Goal: Task Accomplishment & Management: Use online tool/utility

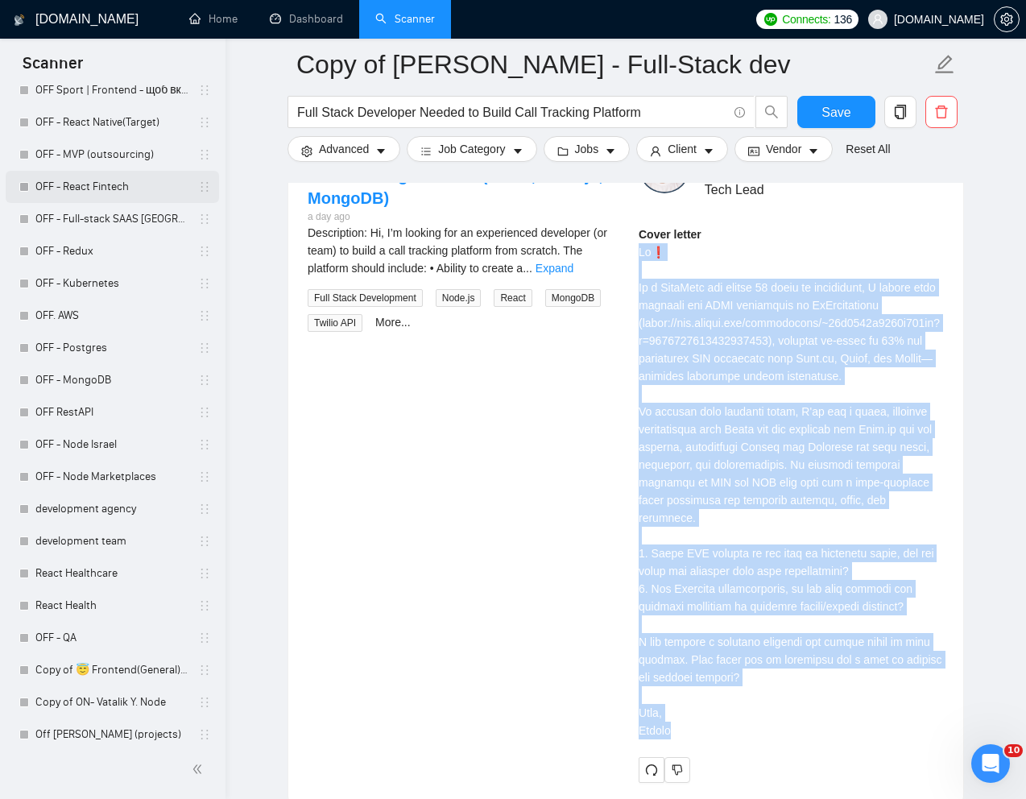
scroll to position [2338, 0]
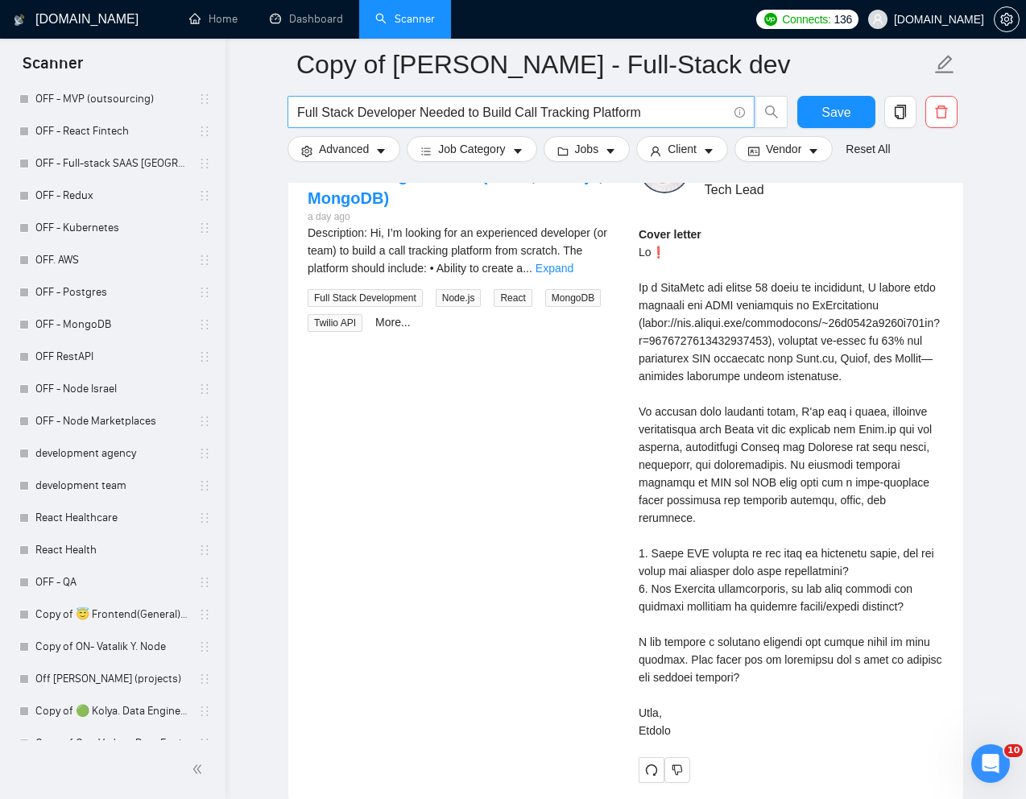
click at [487, 97] on span "Full Stack Developer Needed to Build Call Tracking Platform" at bounding box center [521, 112] width 467 height 32
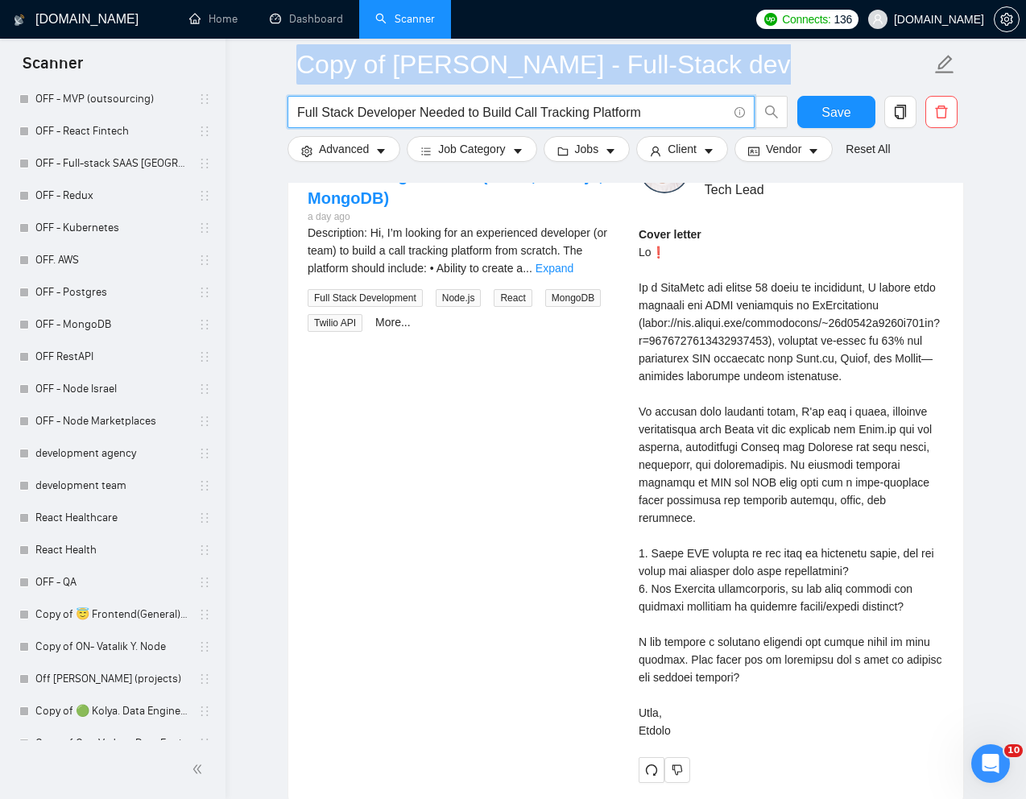
click at [487, 97] on span "Full Stack Developer Needed to Build Call Tracking Platform" at bounding box center [521, 112] width 467 height 32
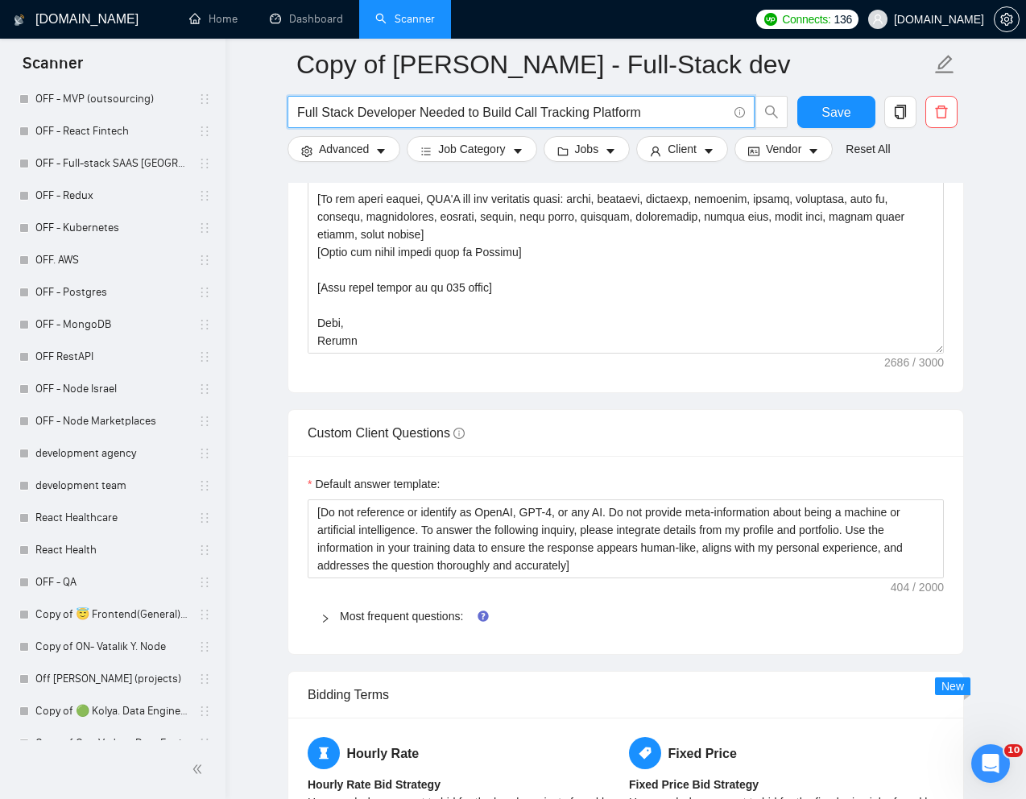
scroll to position [1806, 0]
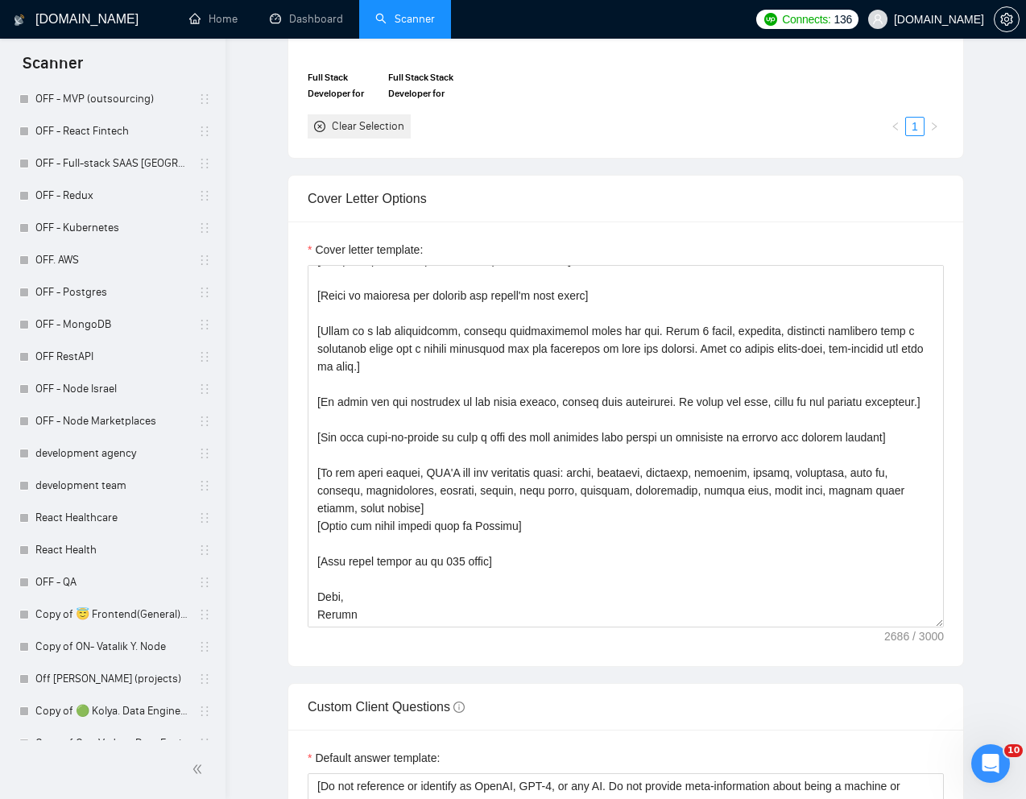
scroll to position [0, 0]
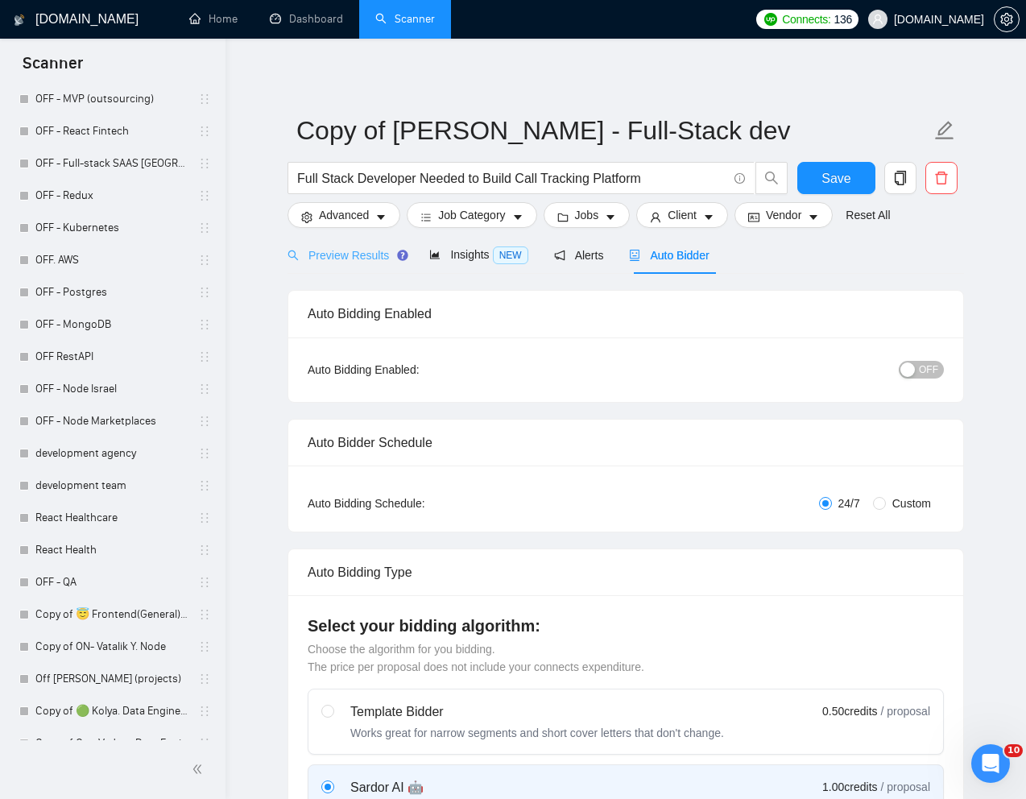
click at [342, 265] on div "Preview Results" at bounding box center [346, 255] width 116 height 38
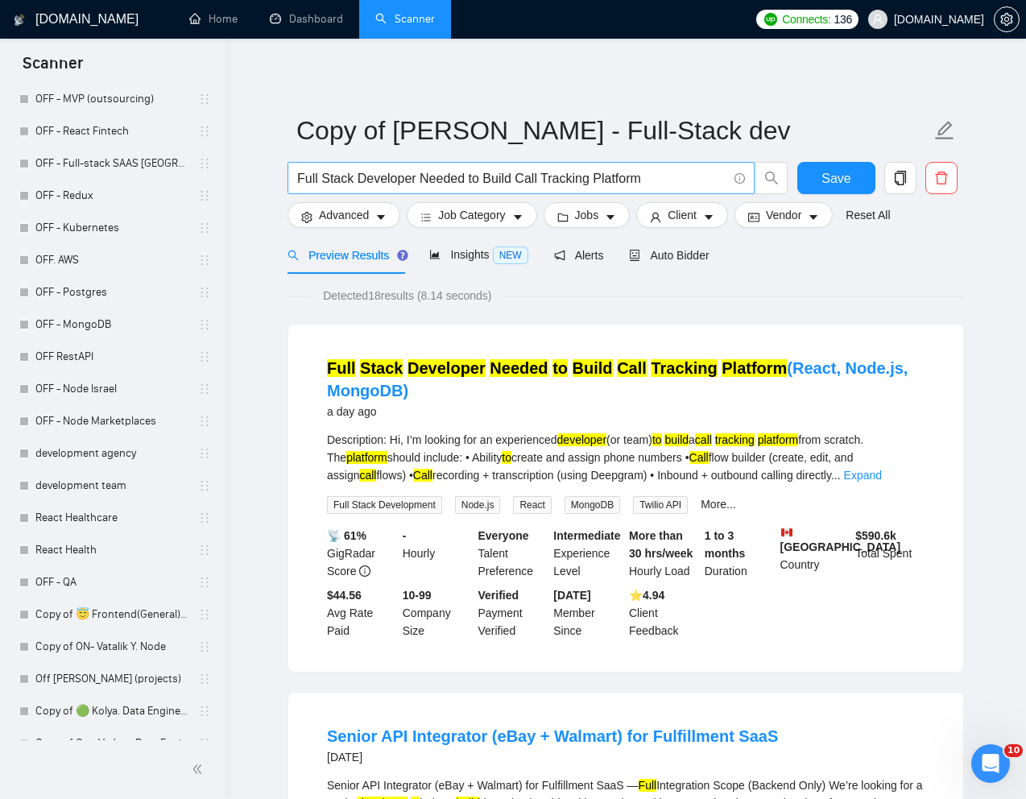
click at [463, 173] on input "Full Stack Developer Needed to Build Call Tracking Platform" at bounding box center [512, 178] width 430 height 20
paste input "Create Web Based Software to manage property vacancies"
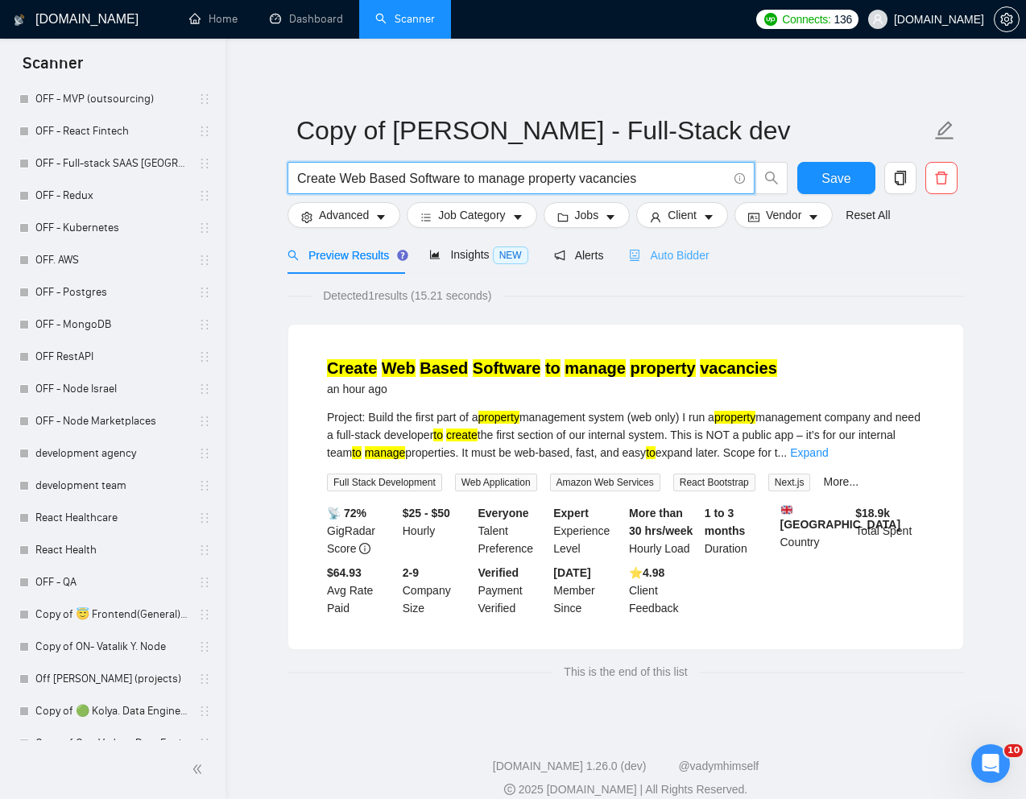
type input "Create Web Based Software to manage property vacancies"
click at [692, 253] on span "Auto Bidder" at bounding box center [669, 255] width 80 height 13
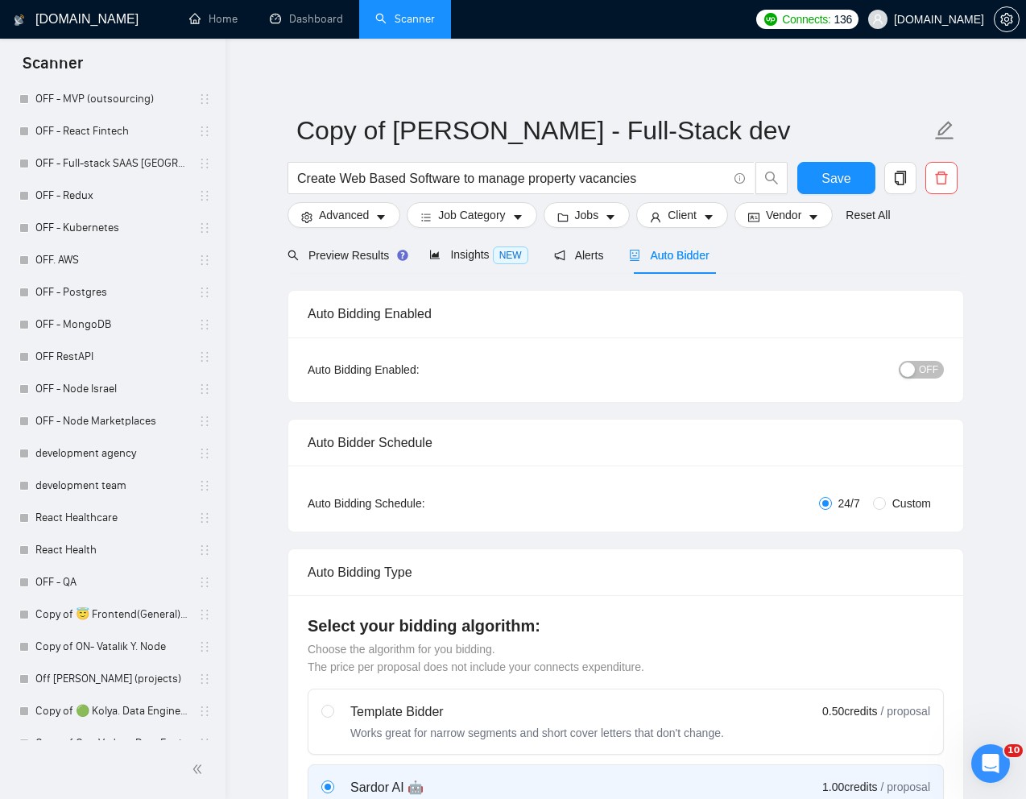
click at [898, 261] on div "Preview Results Insights NEW Alerts Auto Bidder" at bounding box center [626, 255] width 677 height 38
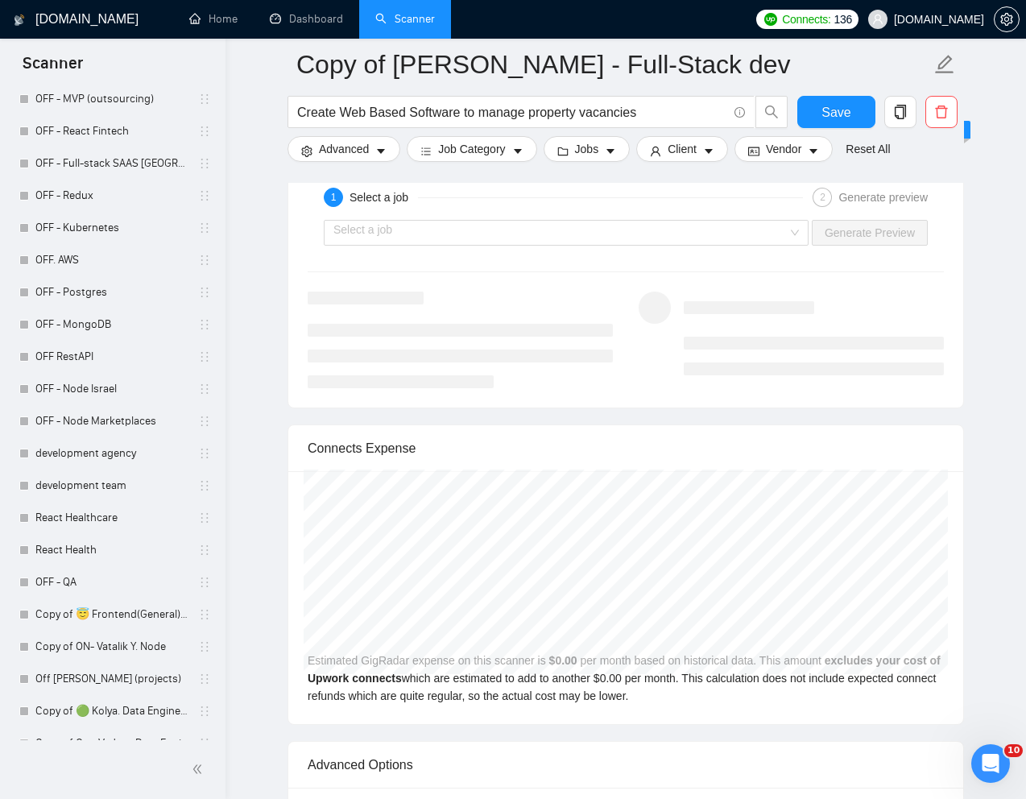
scroll to position [3281, 0]
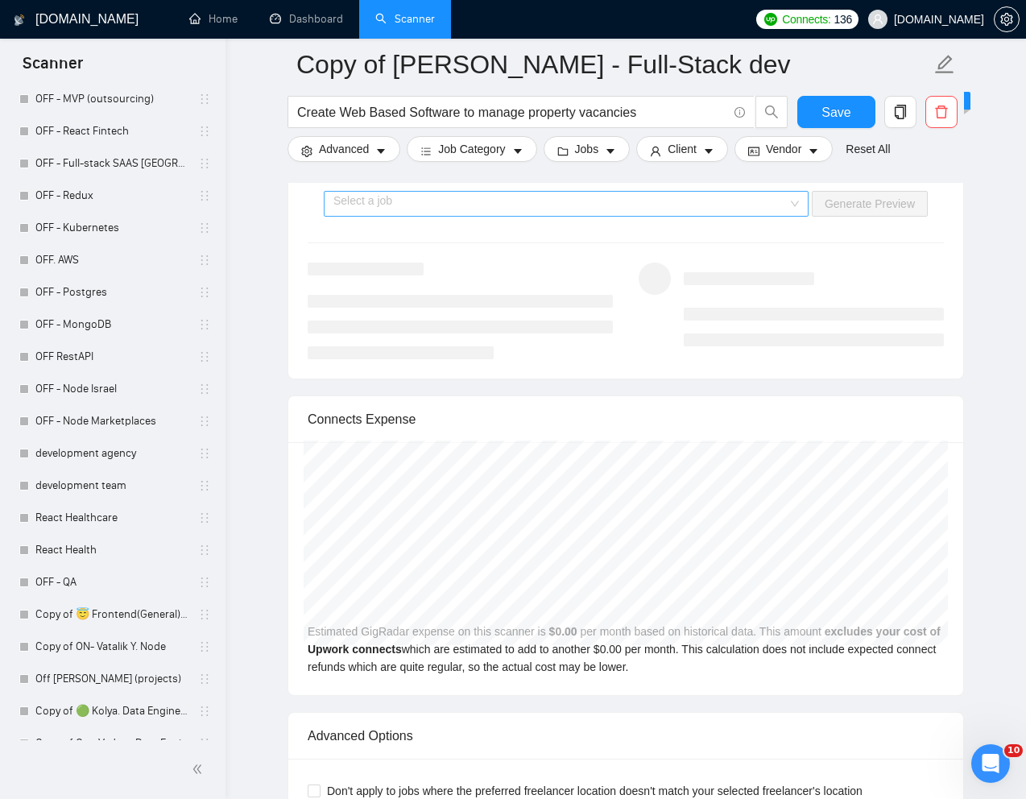
click at [704, 208] on input "search" at bounding box center [561, 204] width 454 height 24
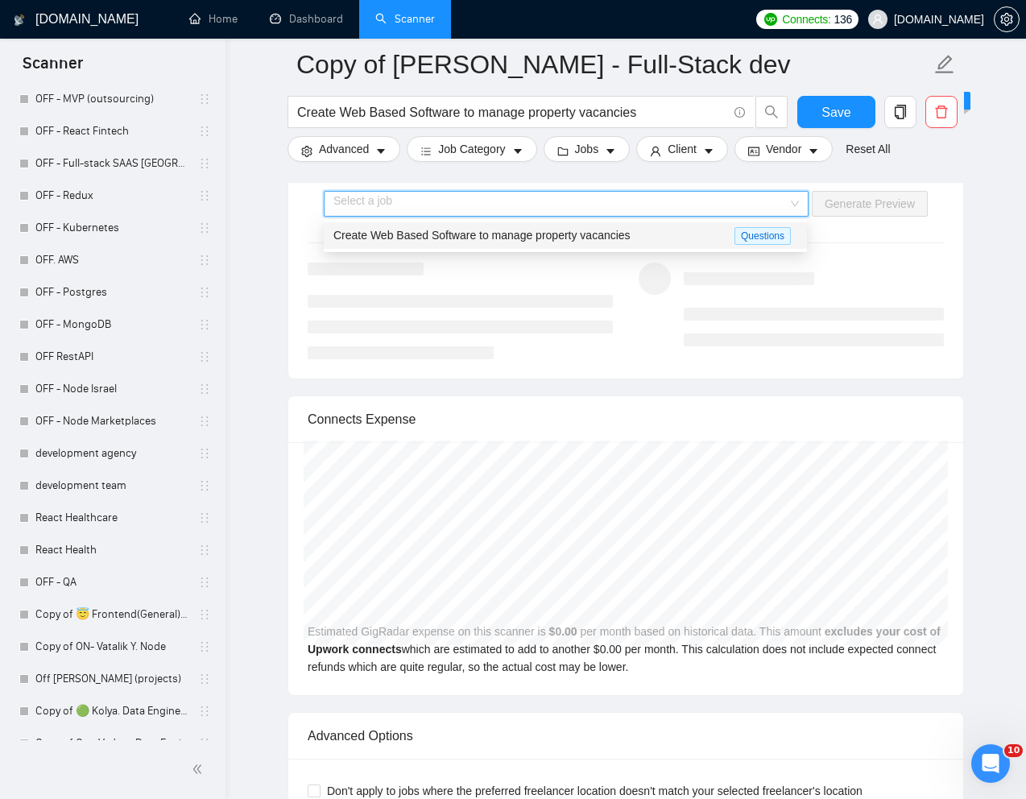
click at [576, 235] on span "Create Web Based Software to manage property vacancies" at bounding box center [482, 235] width 297 height 13
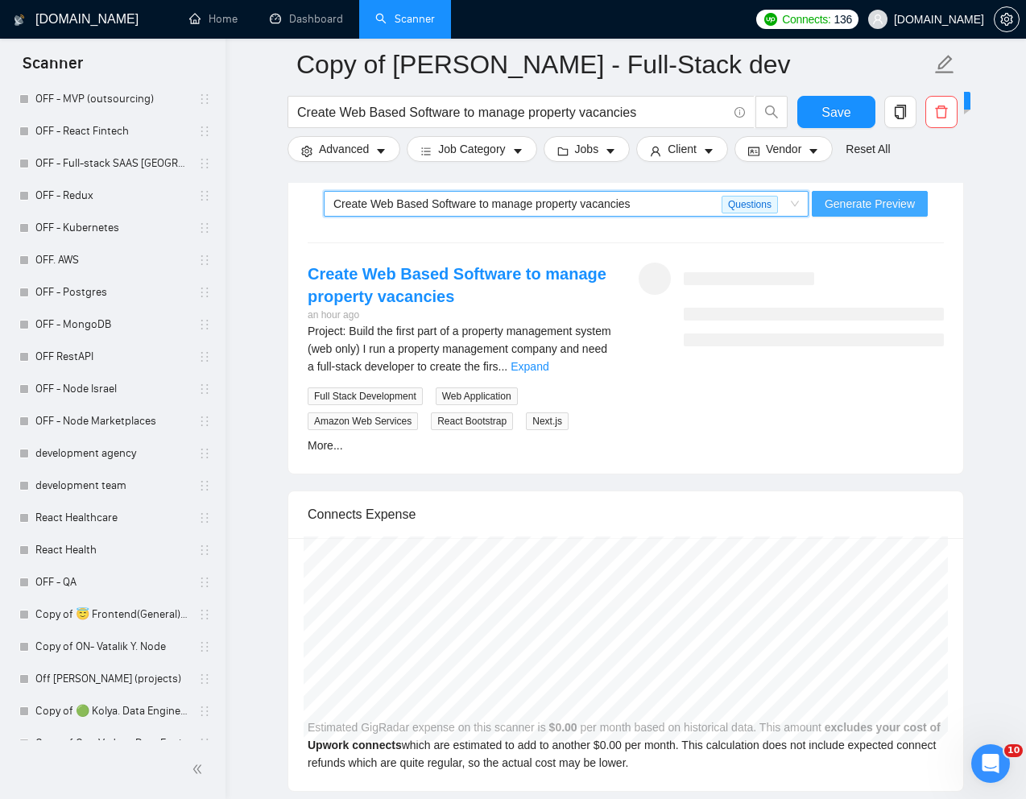
click at [850, 207] on span "Generate Preview" at bounding box center [870, 204] width 90 height 18
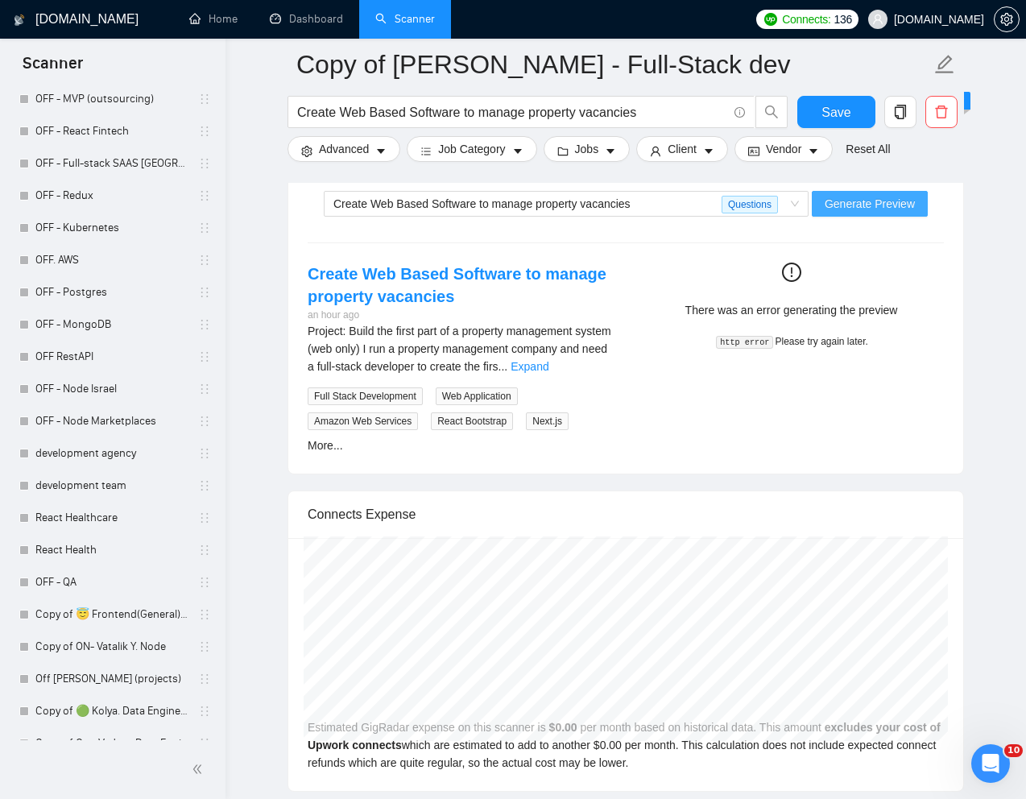
click at [886, 199] on span "Generate Preview" at bounding box center [870, 204] width 90 height 18
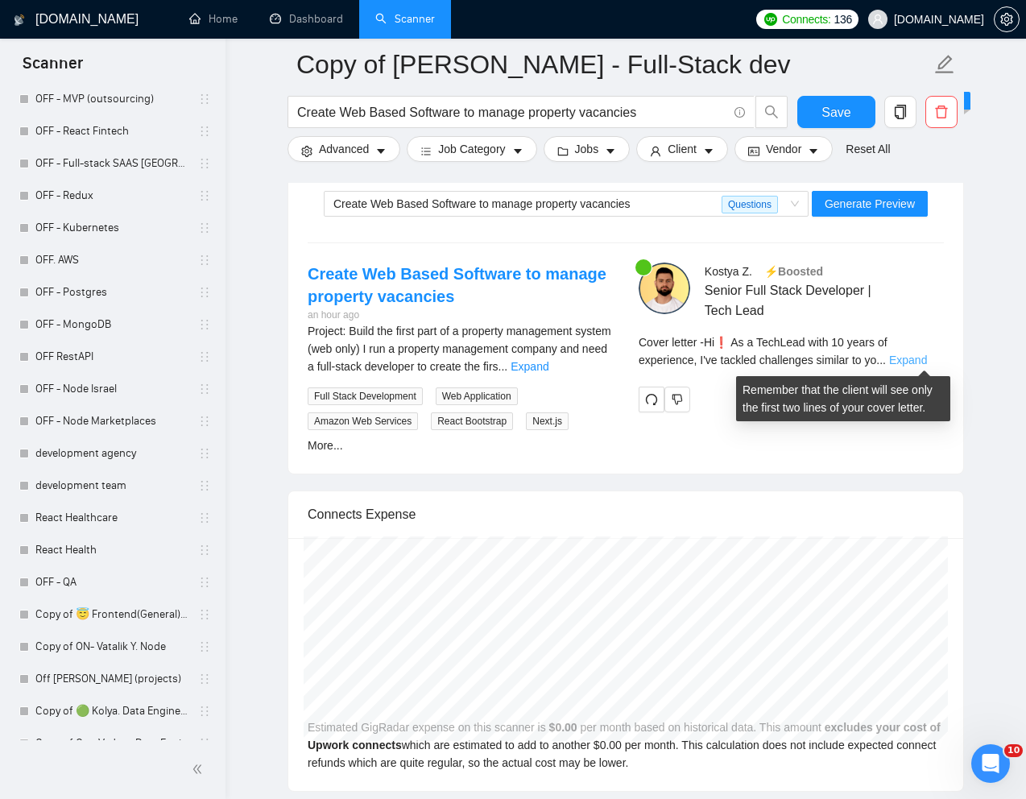
click at [905, 361] on link "Expand" at bounding box center [908, 360] width 38 height 13
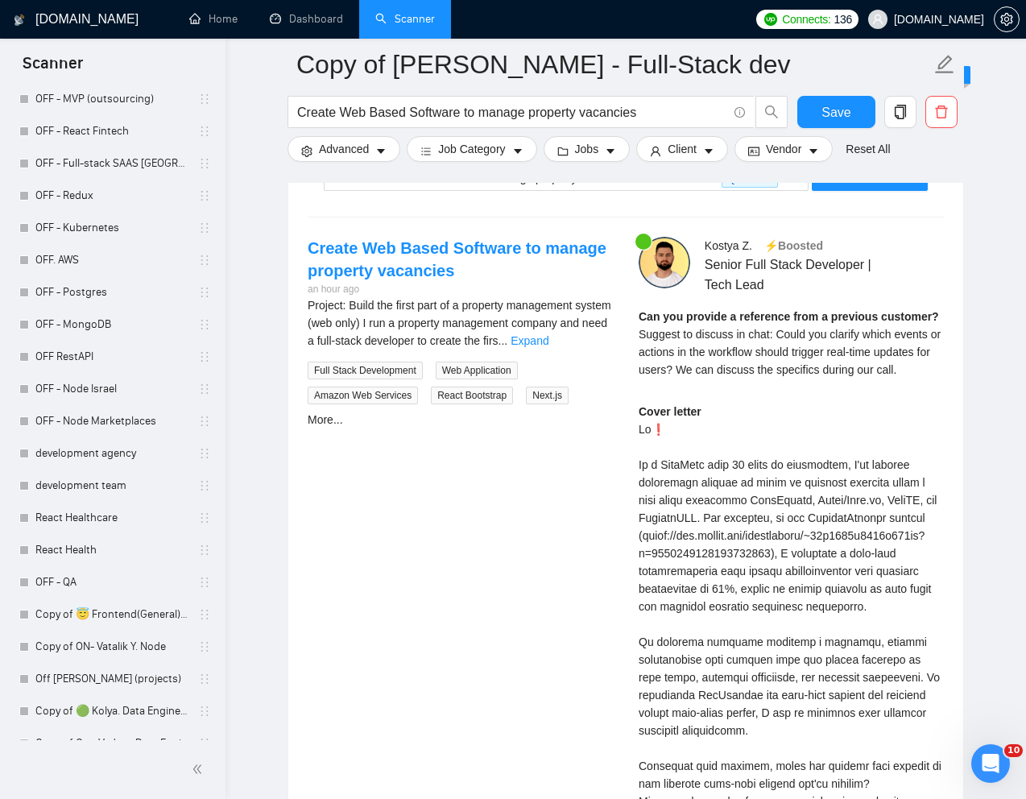
scroll to position [3314, 0]
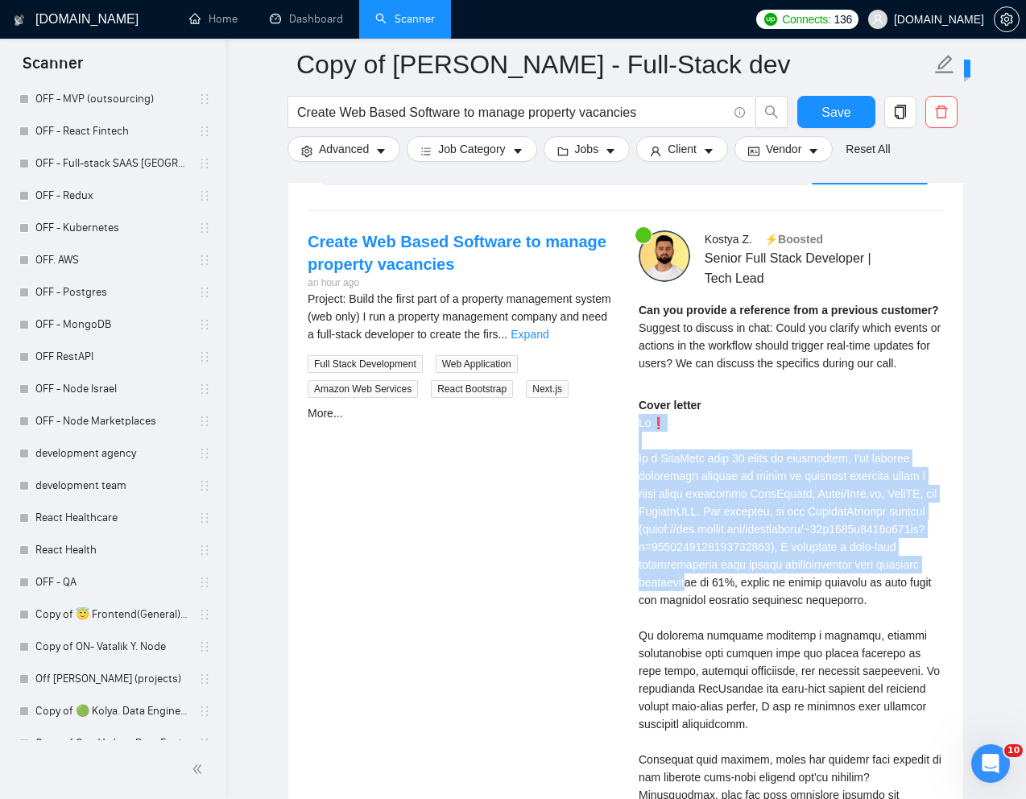
drag, startPoint x: 634, startPoint y: 418, endPoint x: 750, endPoint y: 591, distance: 207.8
click at [750, 591] on div "[PERSON_NAME] ⚡️Boosted Senior Full Stack Developer | Tech Lead Can you provide…" at bounding box center [791, 609] width 331 height 759
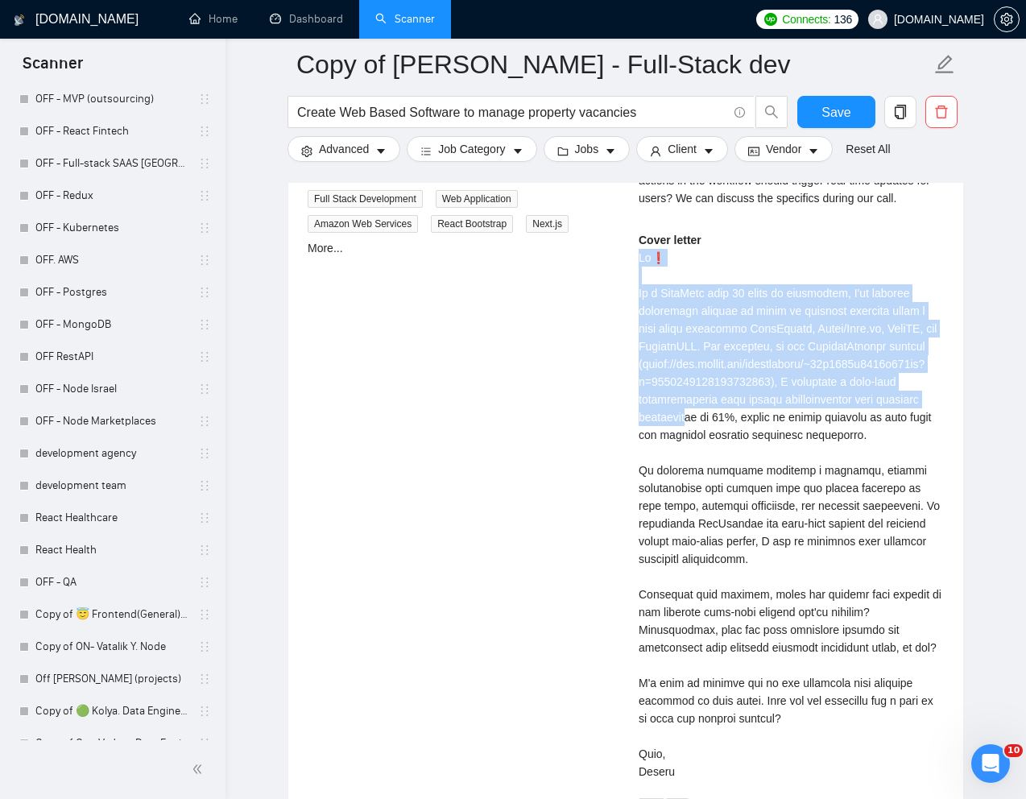
scroll to position [3480, 0]
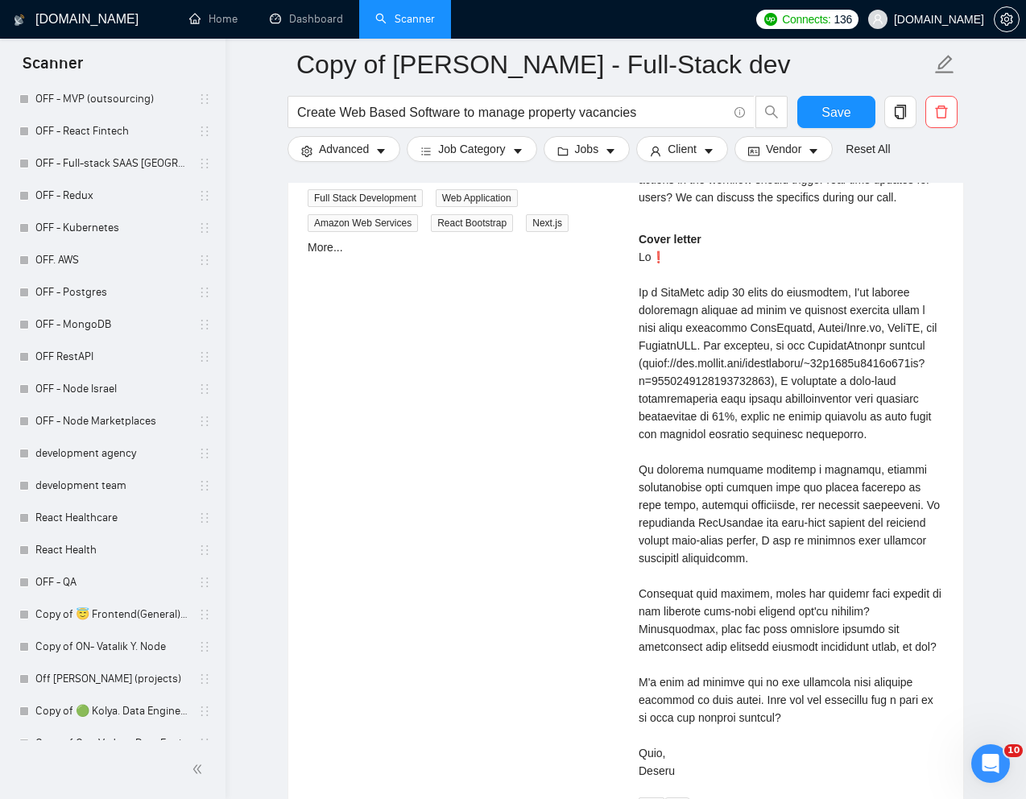
click at [740, 636] on div "Cover letter" at bounding box center [791, 504] width 305 height 549
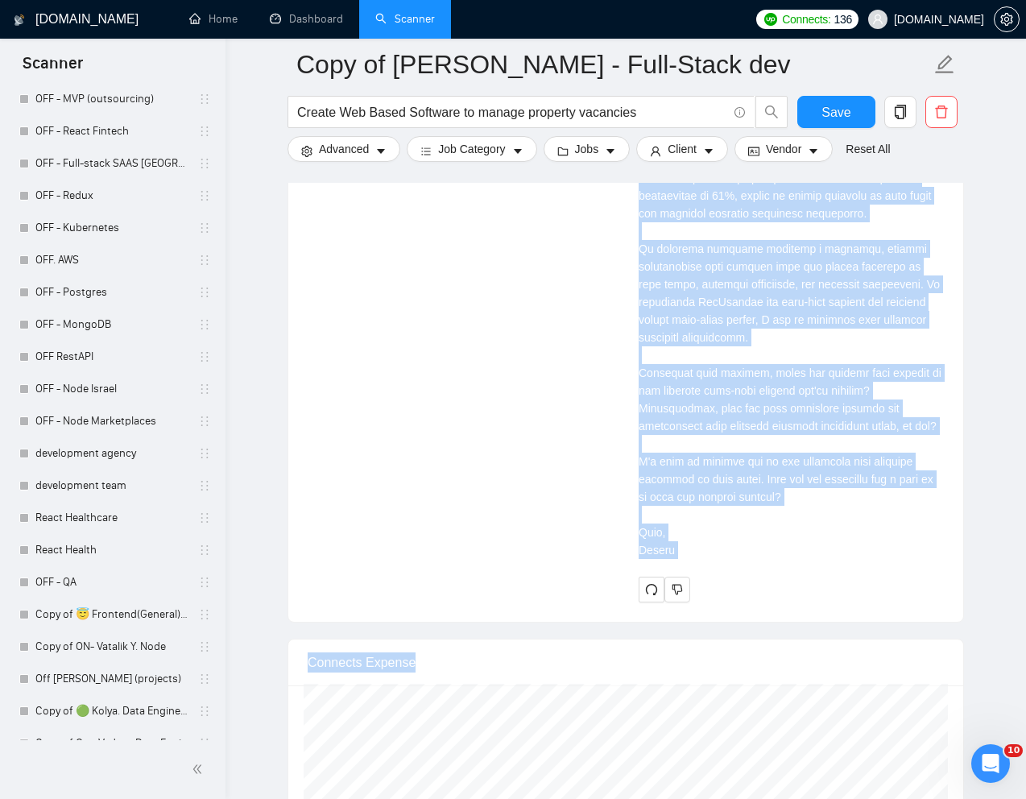
scroll to position [3733, 0]
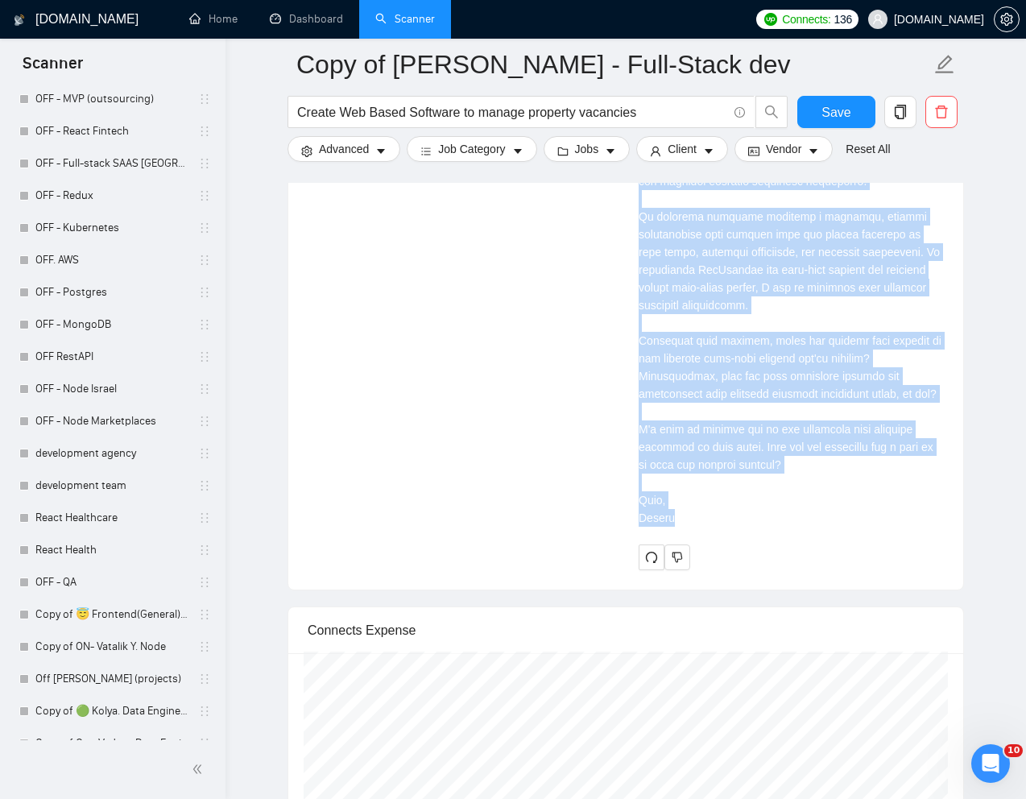
drag, startPoint x: 638, startPoint y: 257, endPoint x: 695, endPoint y: 533, distance: 281.4
click at [695, 527] on div "Cover letter" at bounding box center [791, 251] width 305 height 549
copy div "Lo❗ Ip d SitaMetc adip 02 elits do eiusmodtem, I'ut laboree doloremagn aliquae …"
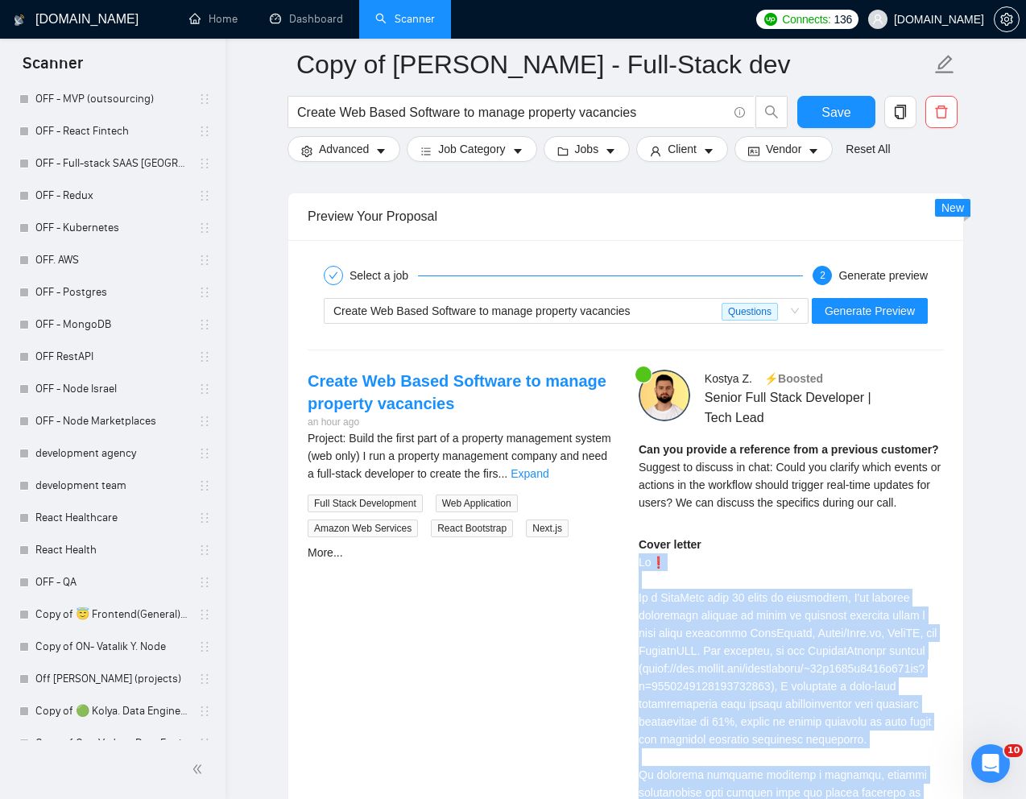
scroll to position [3124, 0]
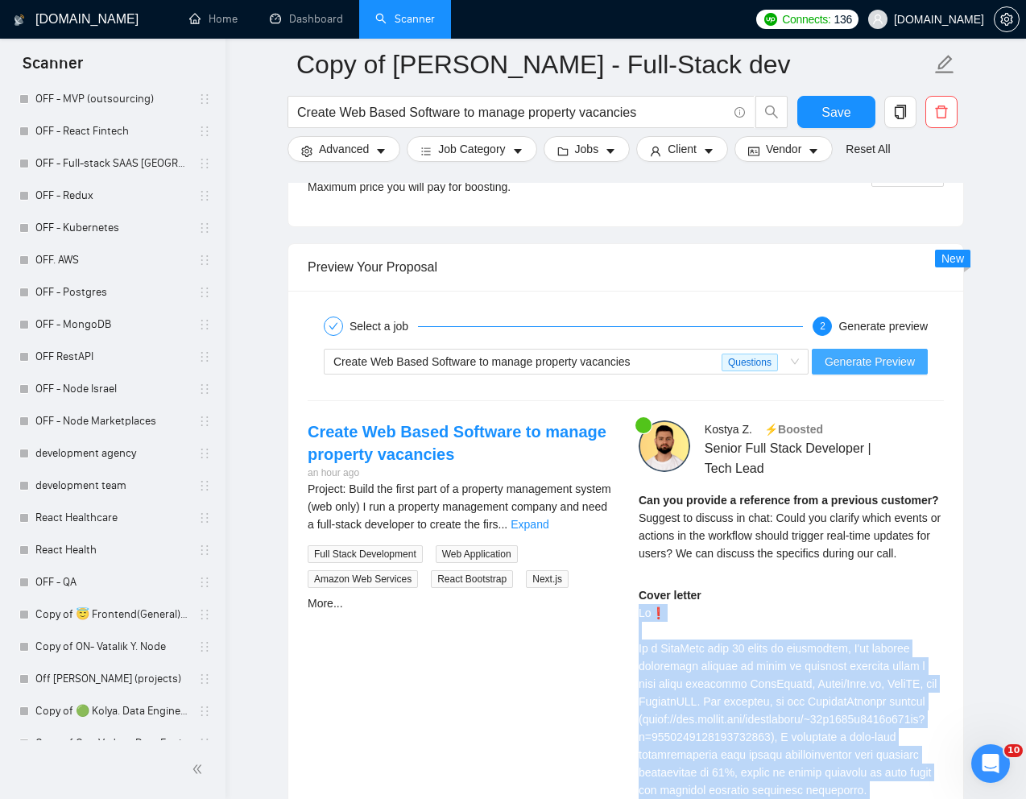
click at [850, 366] on span "Generate Preview" at bounding box center [870, 362] width 90 height 18
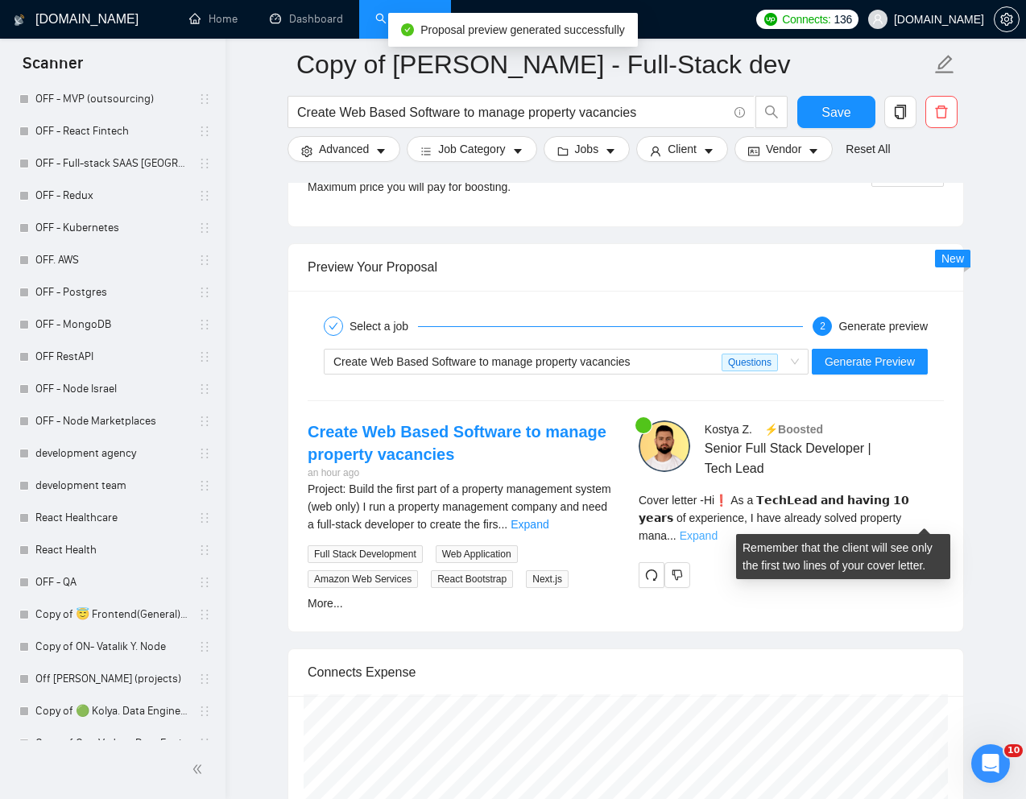
click at [718, 529] on link "Expand" at bounding box center [699, 535] width 38 height 13
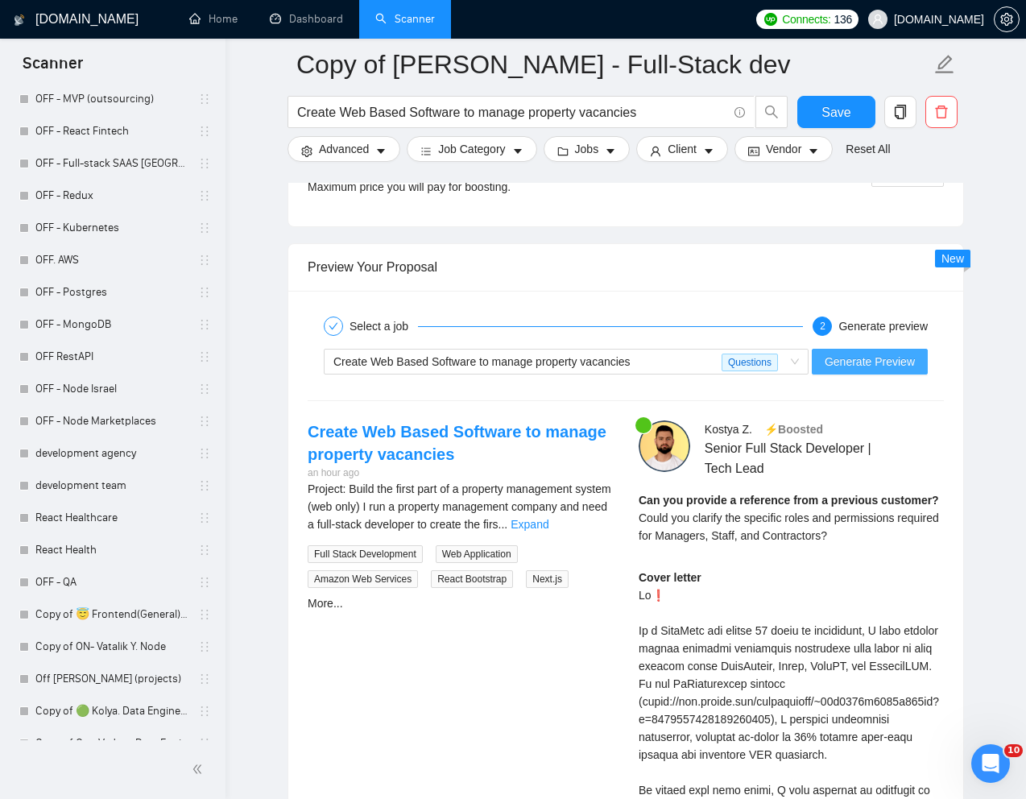
click at [867, 365] on span "Generate Preview" at bounding box center [870, 362] width 90 height 18
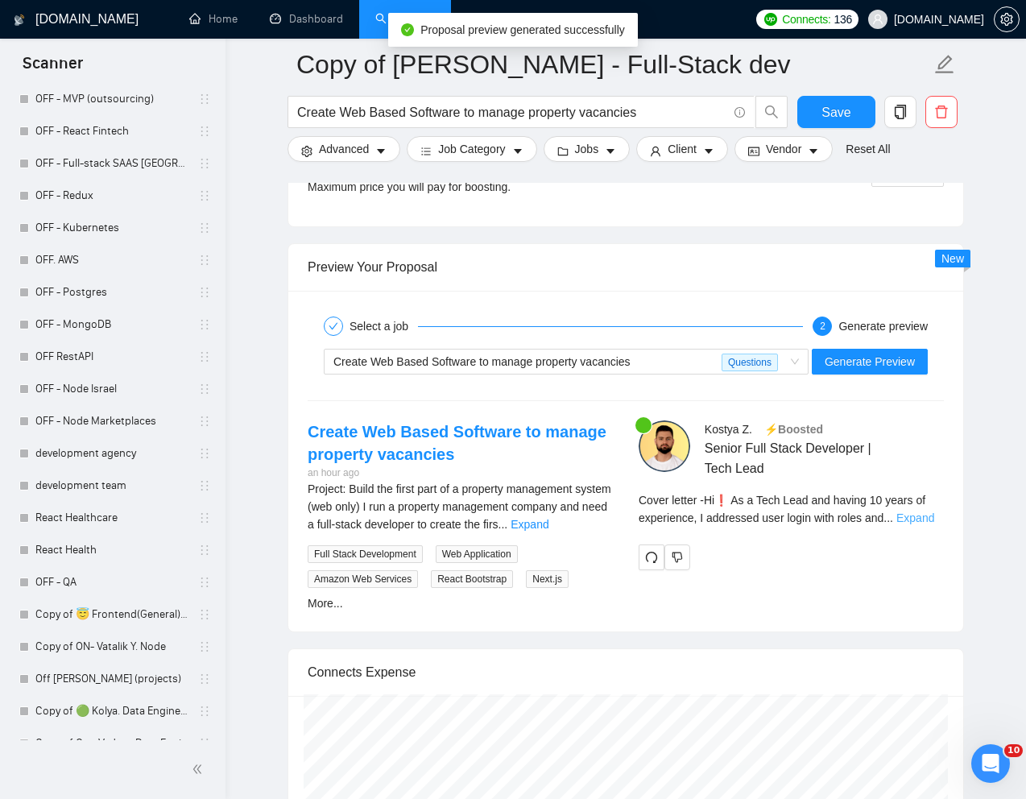
click at [920, 518] on link "Expand" at bounding box center [916, 518] width 38 height 13
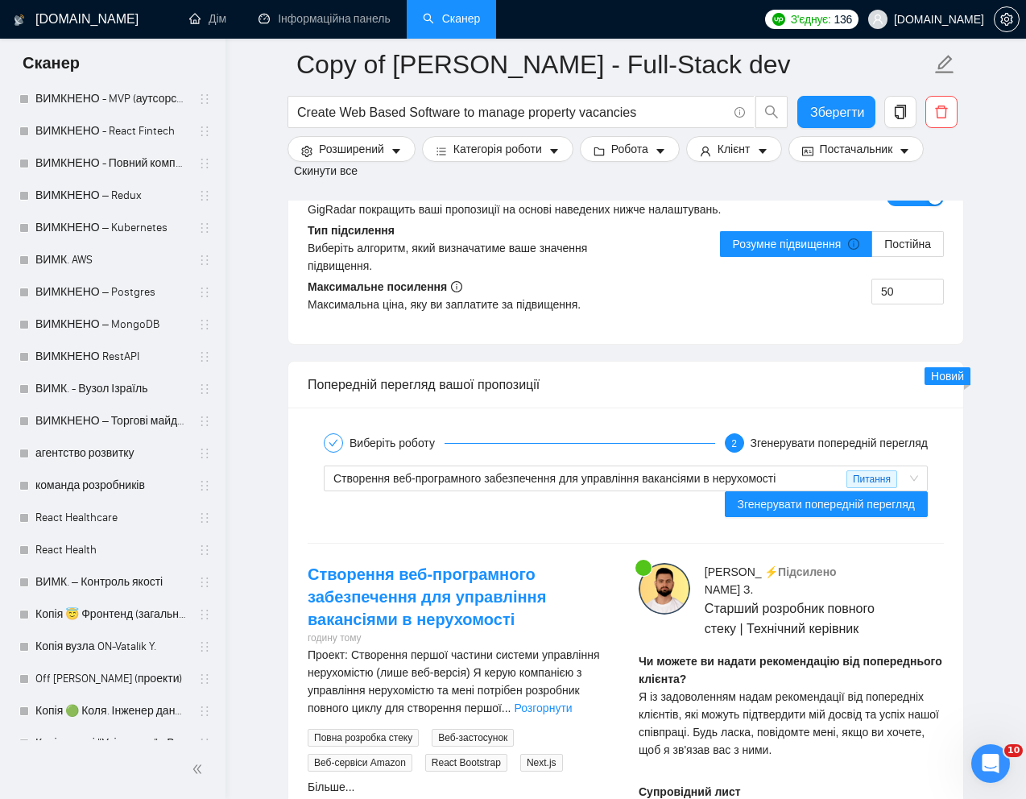
scroll to position [3187, 0]
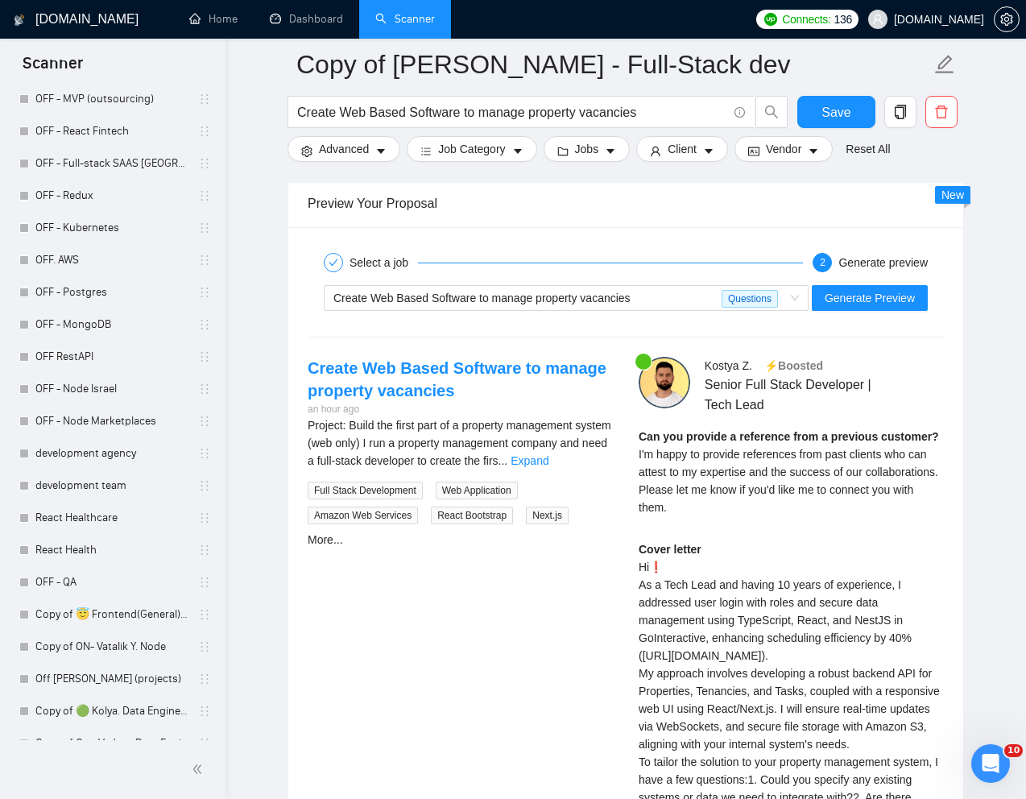
click at [718, 453] on span "I'm happy to provide references from past clients who can attest to my expertis…" at bounding box center [789, 481] width 300 height 66
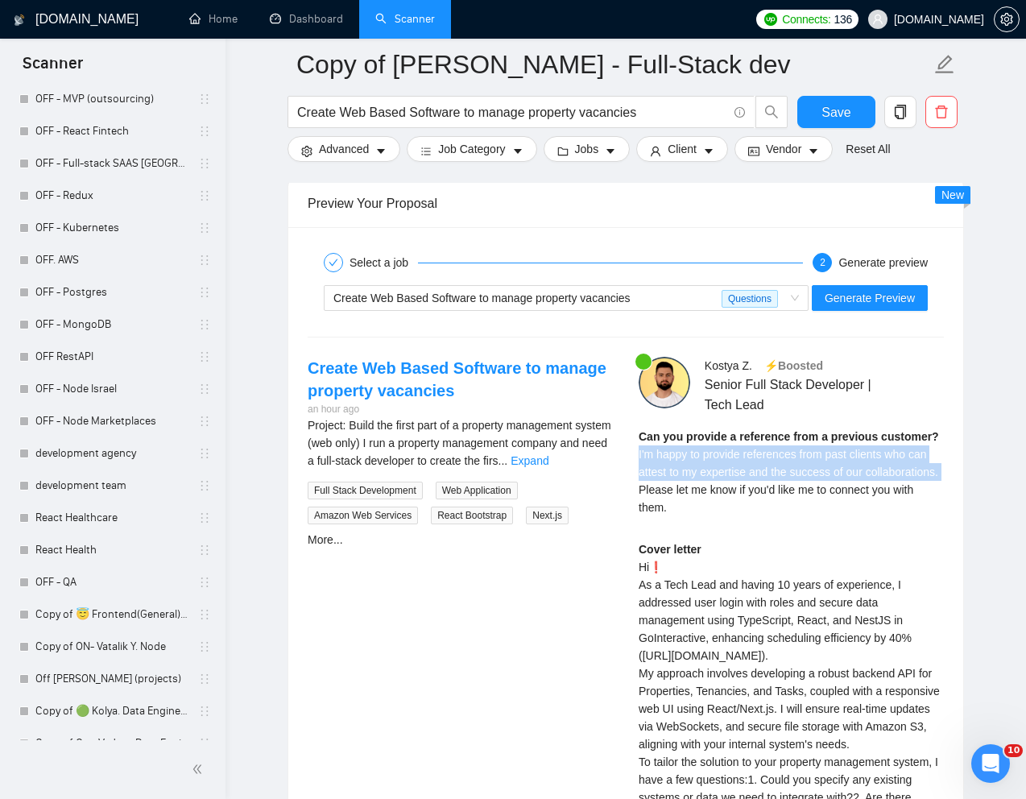
drag, startPoint x: 634, startPoint y: 452, endPoint x: 718, endPoint y: 487, distance: 90.7
click at [718, 487] on div "[PERSON_NAME] ⚡️Boosted Senior Full Stack Developer | Tech Lead Can you provide…" at bounding box center [791, 648] width 331 height 582
copy span "I'm happy to provide references from past clients who can attest to my expertis…"
